Goal: Navigation & Orientation: Find specific page/section

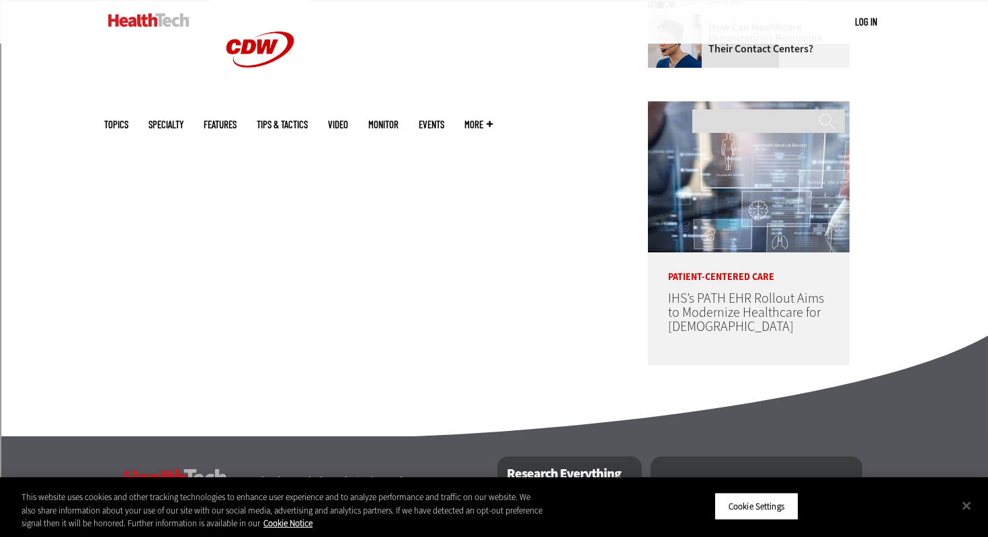
scroll to position [826, 0]
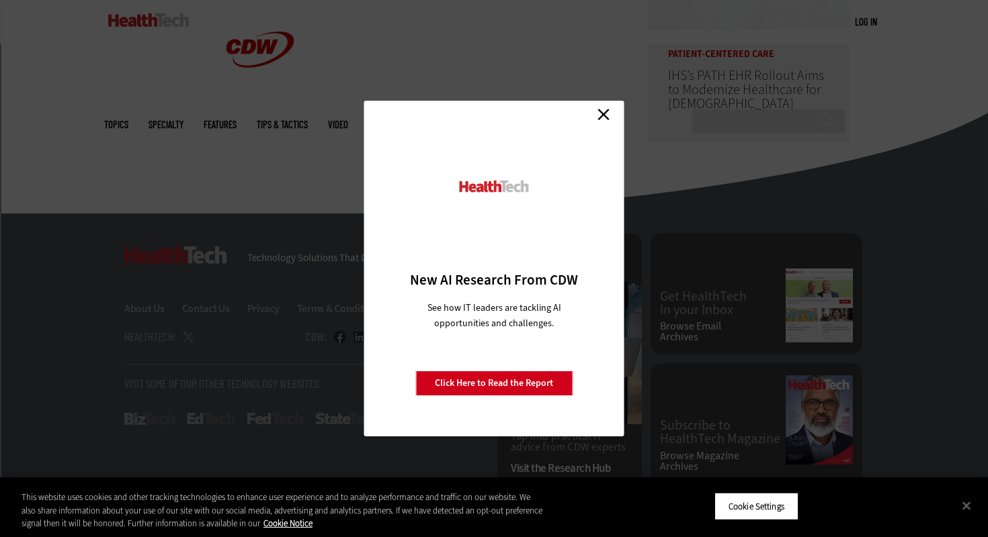
click at [601, 110] on link "Close" at bounding box center [603, 114] width 20 height 20
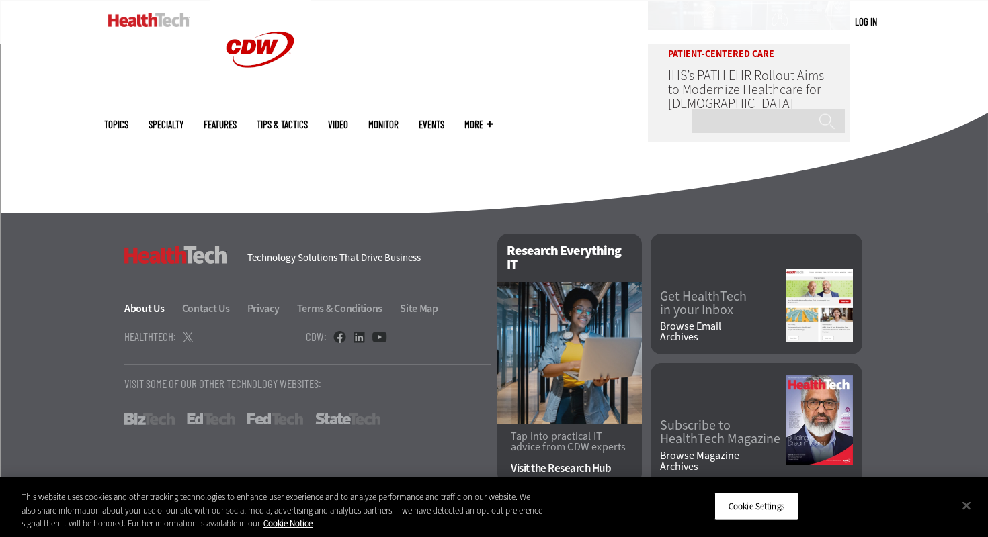
click at [140, 310] on link "About Us" at bounding box center [152, 309] width 56 height 14
click at [140, 306] on link "About Us" at bounding box center [152, 309] width 56 height 14
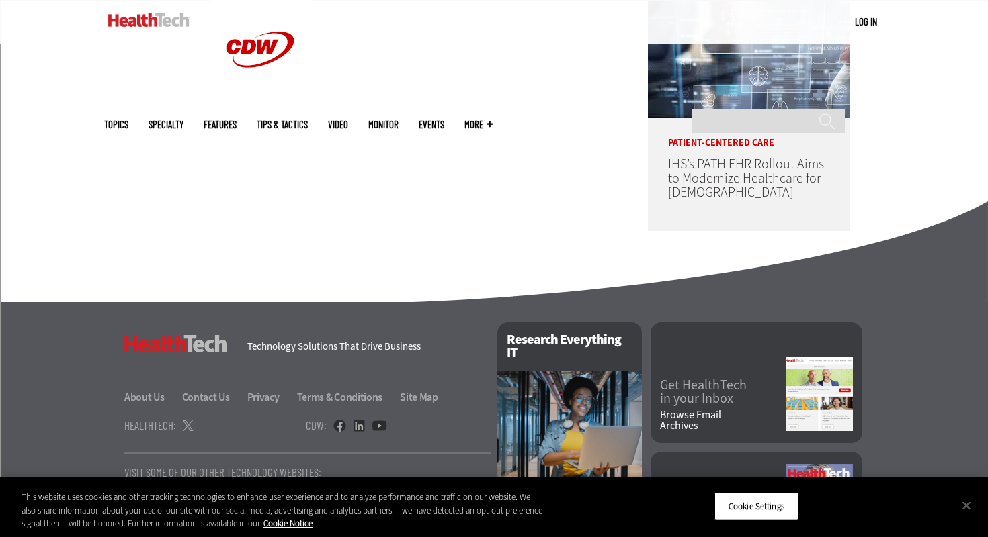
scroll to position [570, 0]
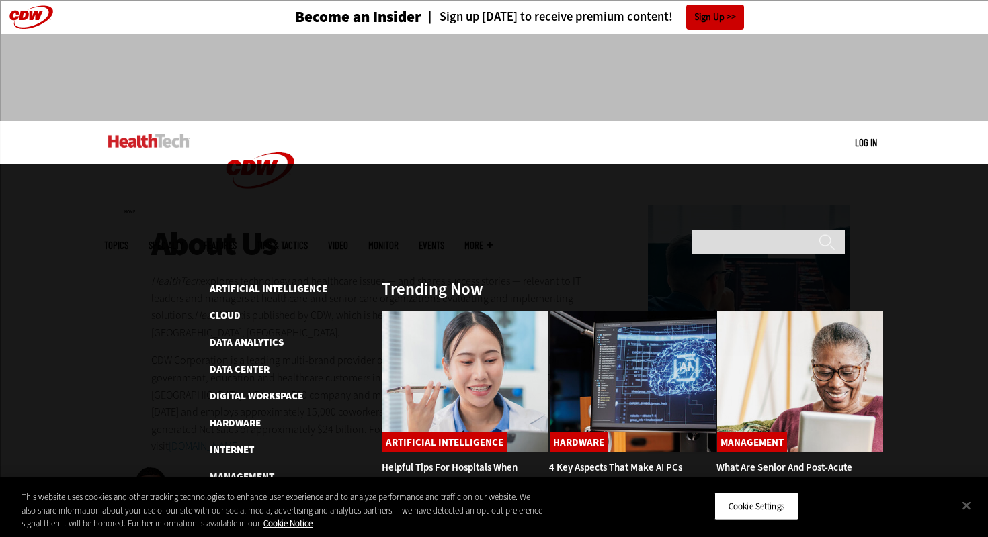
click at [183, 241] on span "Specialty" at bounding box center [165, 246] width 35 height 10
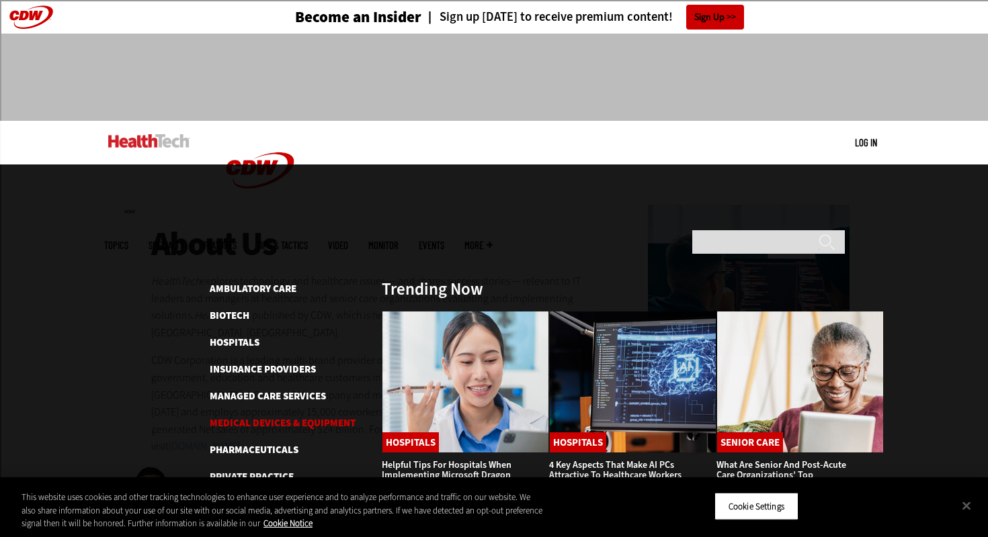
click at [252, 417] on link "Medical Devices & Equipment" at bounding box center [283, 423] width 146 height 13
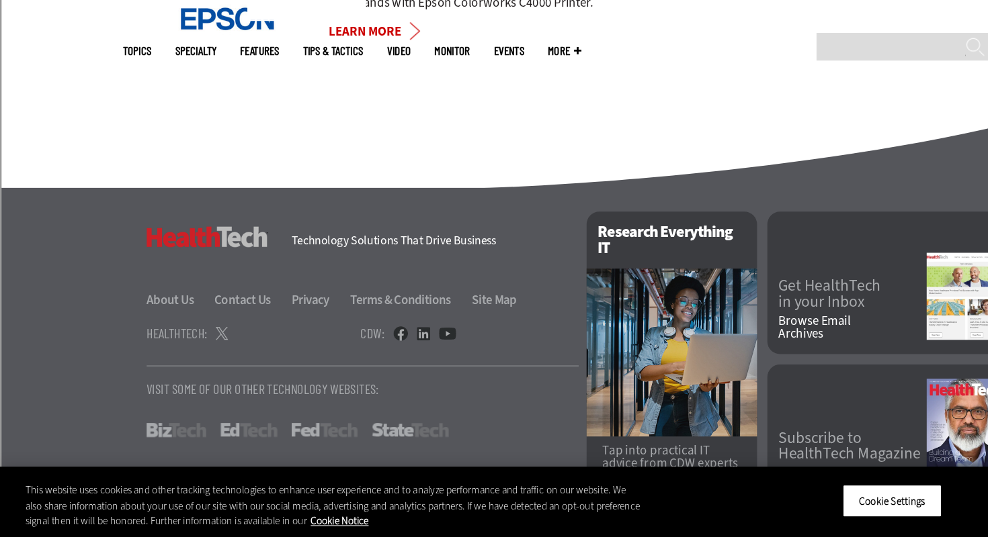
scroll to position [1169, 0]
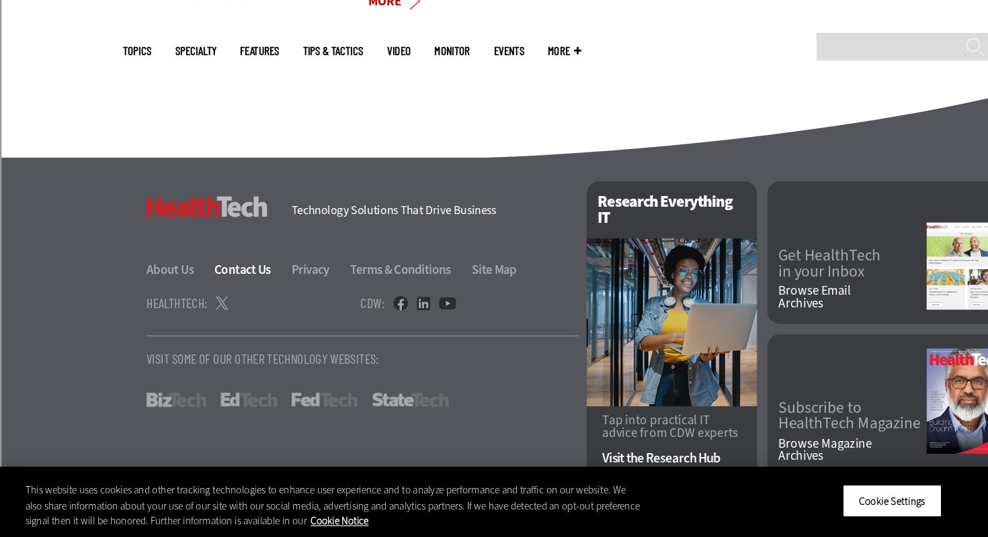
click at [193, 304] on link "Contact Us" at bounding box center [213, 311] width 63 height 14
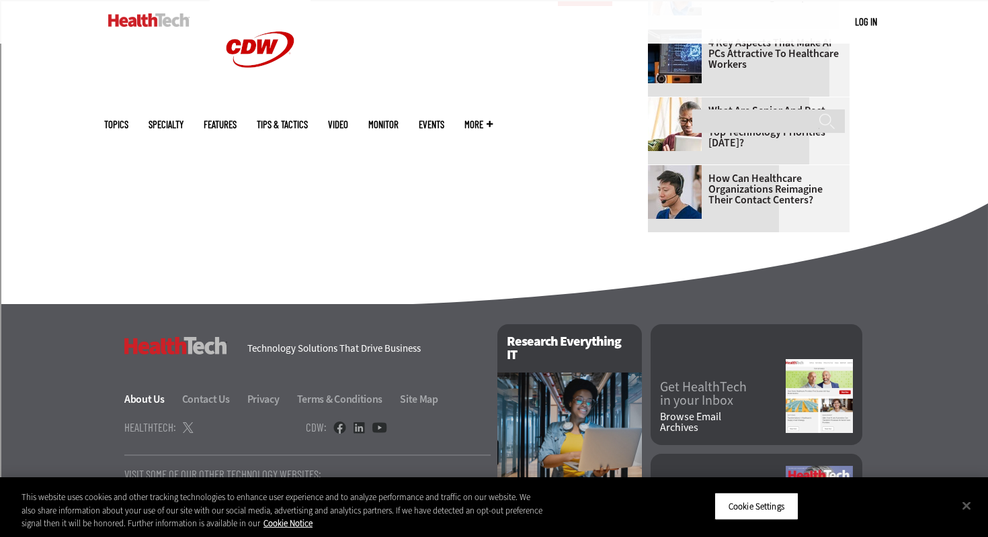
scroll to position [903, 0]
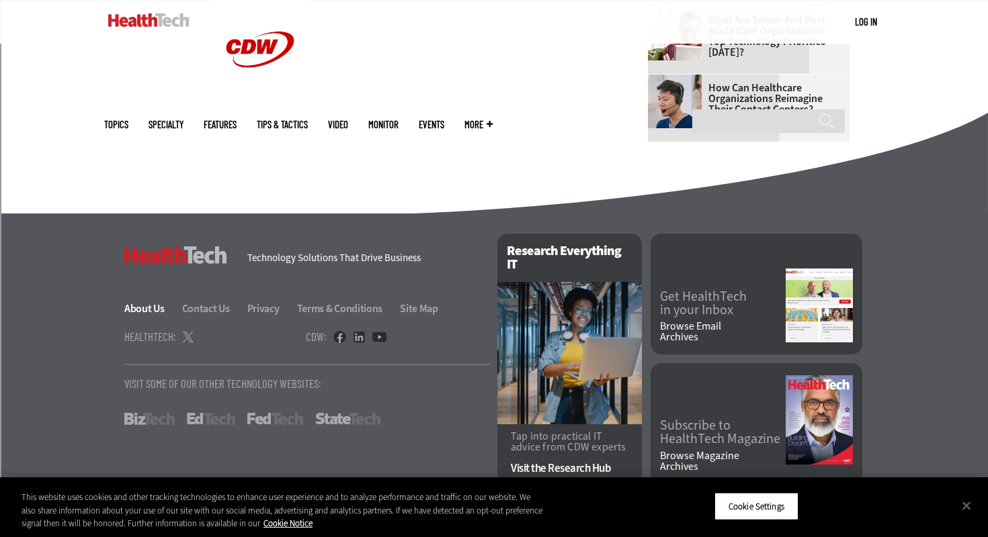
click at [147, 305] on link "About Us" at bounding box center [152, 309] width 56 height 14
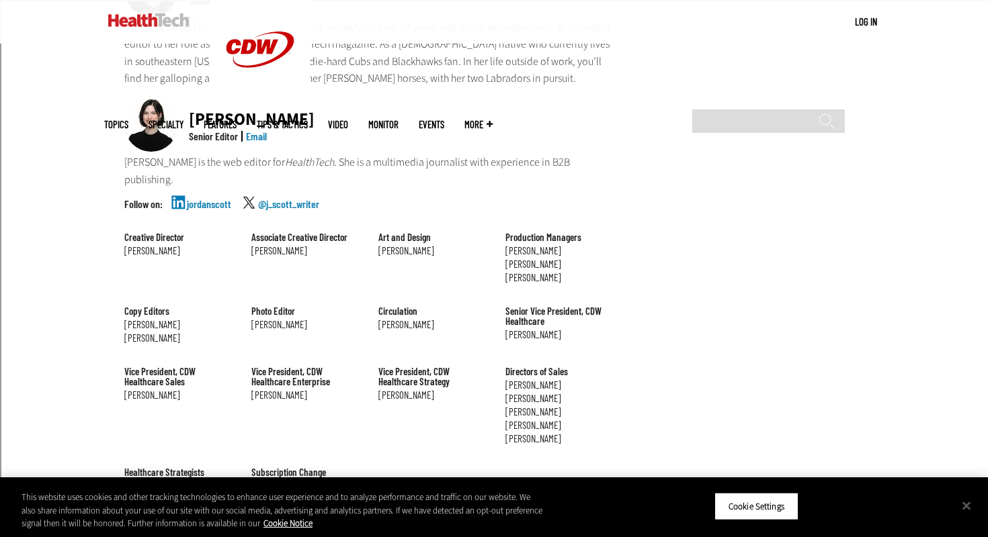
scroll to position [1246, 0]
